Goal: Information Seeking & Learning: Learn about a topic

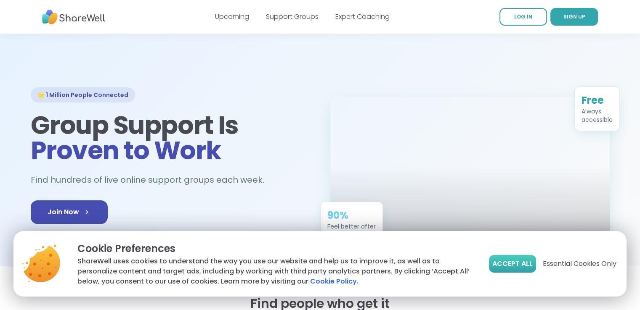
click at [507, 266] on span "Accept All" at bounding box center [512, 264] width 40 height 10
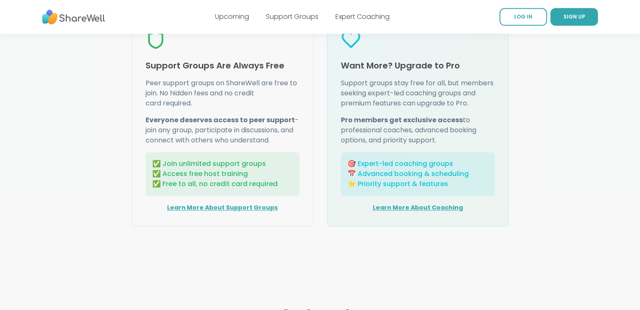
scroll to position [1082, 0]
click at [406, 206] on link "Learn More About Coaching" at bounding box center [418, 207] width 90 height 8
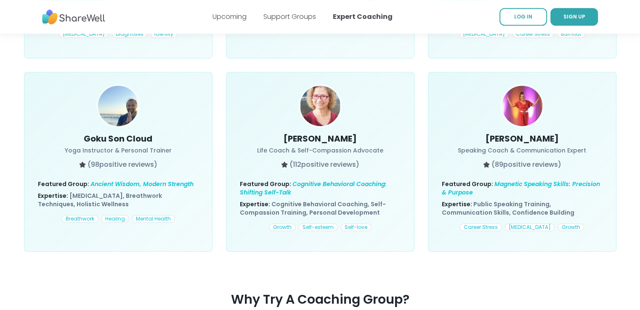
scroll to position [543, 0]
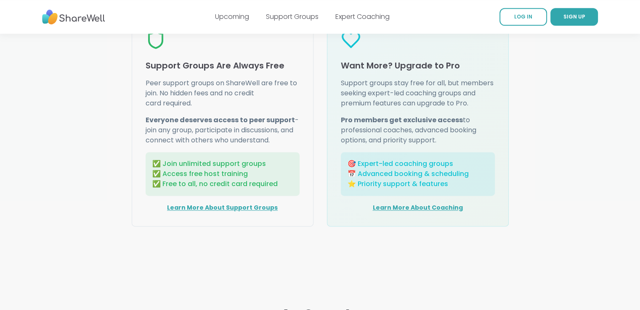
scroll to position [1082, 0]
click at [216, 208] on link "Learn More About Support Groups" at bounding box center [222, 207] width 111 height 8
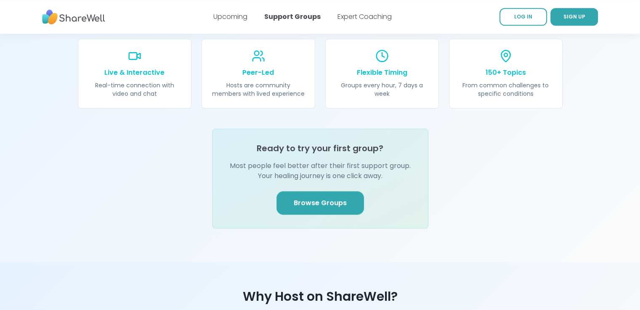
scroll to position [963, 0]
click at [325, 194] on link "Browse Groups" at bounding box center [320, 203] width 88 height 24
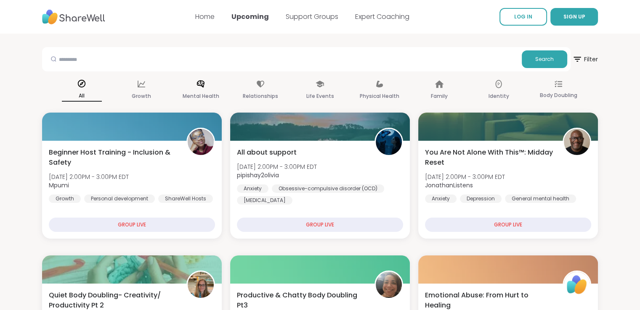
click at [200, 94] on p "Mental Health" at bounding box center [201, 96] width 37 height 10
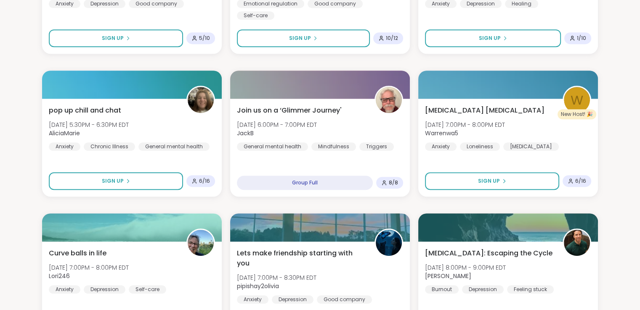
scroll to position [496, 0]
